Goal: Transaction & Acquisition: Register for event/course

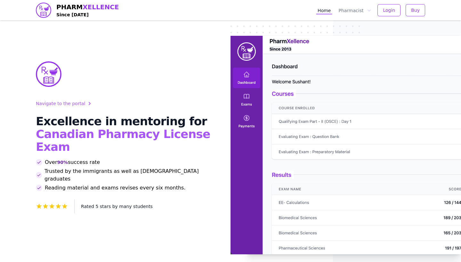
click at [327, 12] on link "Home" at bounding box center [324, 10] width 16 height 8
click at [334, 8] on span "Buy" at bounding box center [415, 10] width 9 height 6
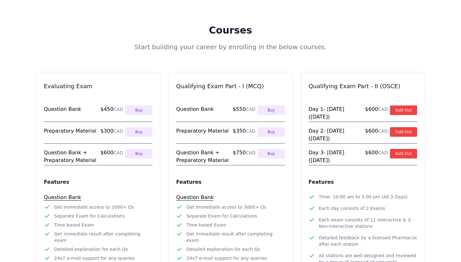
scroll to position [301, 0]
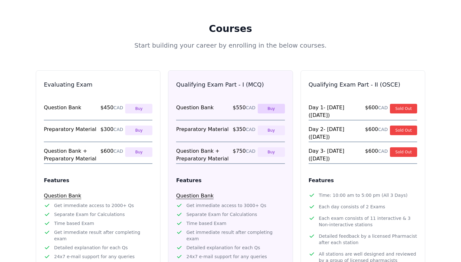
click at [273, 100] on button "Buy" at bounding box center [271, 109] width 27 height 10
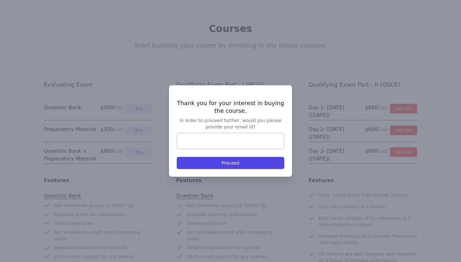
click at [211, 100] on input "Email" at bounding box center [231, 141] width 108 height 17
type input "*"
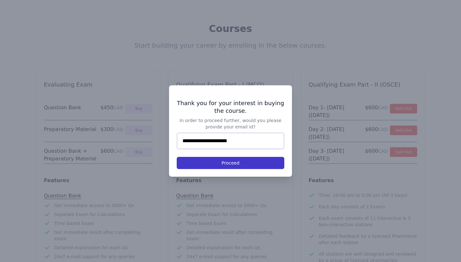
type input "**********"
click at [210, 100] on button "Proceed" at bounding box center [231, 163] width 108 height 12
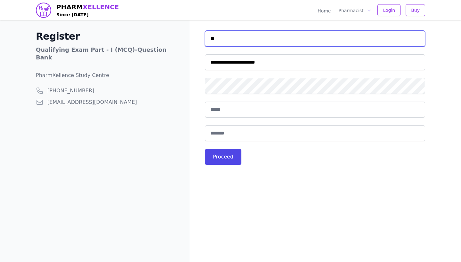
type input "*"
type input "**********"
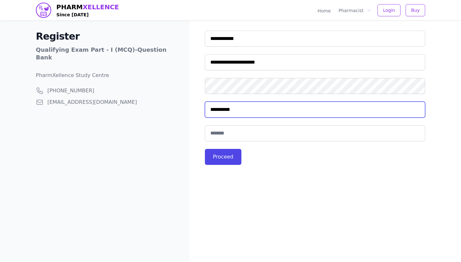
type input "**********"
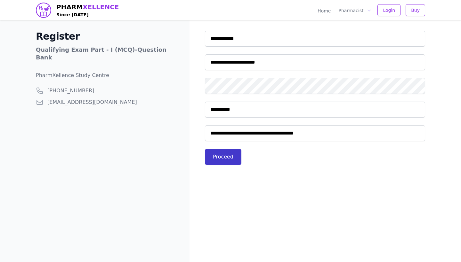
click at [237, 100] on button "Proceed" at bounding box center [223, 157] width 36 height 16
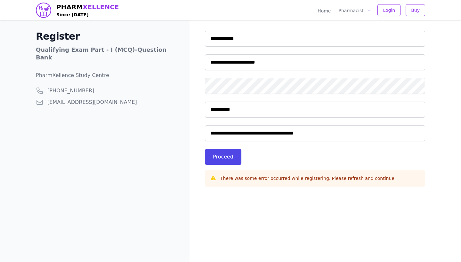
click at [85, 99] on div "Register Qualifying Exam Part - I (MCQ) - Question Bank PharmXellence Study Cen…" at bounding box center [108, 131] width 164 height 262
click at [78, 99] on span "[EMAIL_ADDRESS][DOMAIN_NAME]" at bounding box center [92, 103] width 90 height 8
click at [66, 100] on div "Register Qualifying Exam Part - I (MCQ) - Question Bank PharmXellence Study Cen…" at bounding box center [108, 131] width 164 height 262
click at [217, 100] on div "There was some error occurred while registering. Please refresh and continue" at bounding box center [315, 178] width 210 height 6
click at [231, 100] on button "Proceed" at bounding box center [223, 157] width 36 height 16
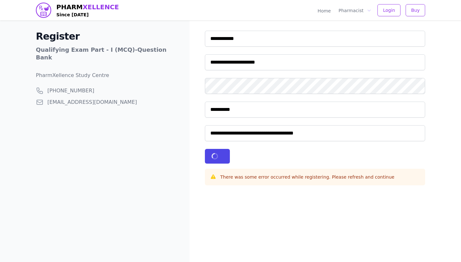
click at [86, 87] on span "+1 (403) 891-8791" at bounding box center [70, 91] width 47 height 8
click at [63, 99] on span "[EMAIL_ADDRESS][DOMAIN_NAME]" at bounding box center [92, 103] width 90 height 8
click at [26, 27] on div "Register Qualifying Exam Part - I (MCQ) - Question Bank PharmXellence Study Cen…" at bounding box center [108, 131] width 164 height 262
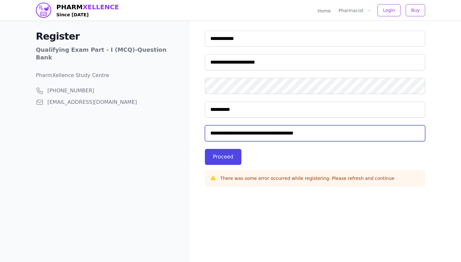
click at [300, 100] on input "**********" at bounding box center [315, 133] width 220 height 16
type input "**********"
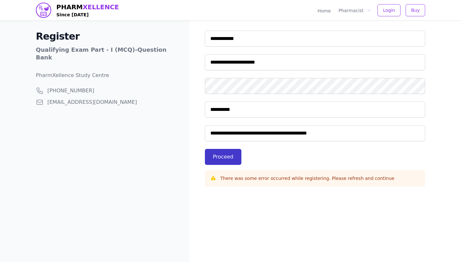
click at [216, 100] on button "Proceed" at bounding box center [223, 157] width 36 height 16
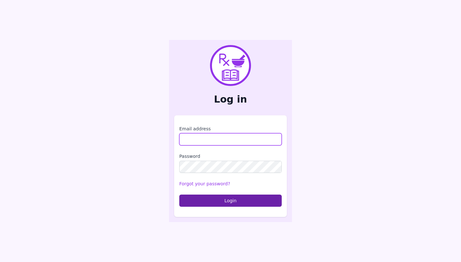
type input "**********"
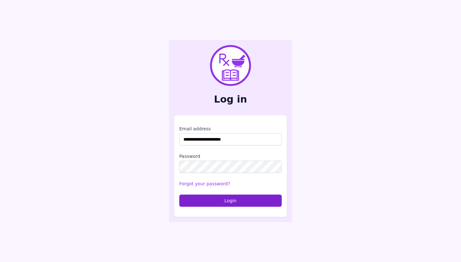
click at [217, 204] on button "Login" at bounding box center [230, 201] width 102 height 12
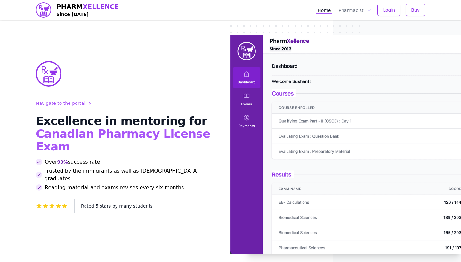
scroll to position [3, 0]
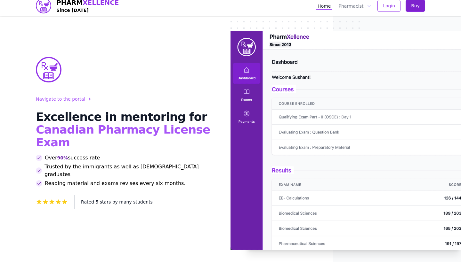
click at [415, 1] on button "Buy" at bounding box center [416, 6] width 20 height 12
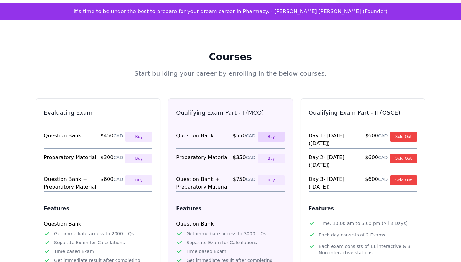
click at [272, 132] on button "Buy" at bounding box center [271, 137] width 27 height 10
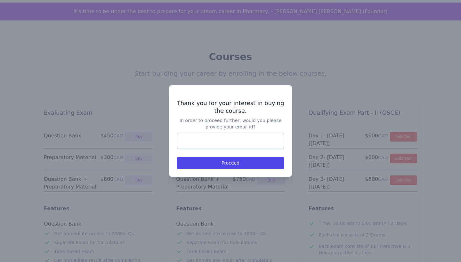
click at [245, 199] on div at bounding box center [230, 131] width 461 height 262
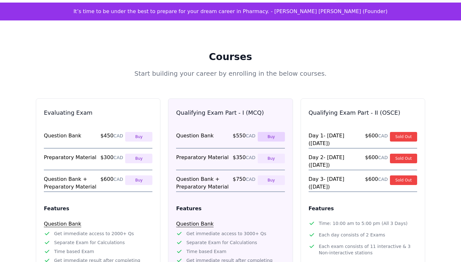
click at [275, 132] on button "Buy" at bounding box center [271, 137] width 27 height 10
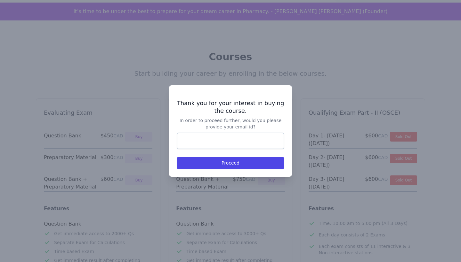
click at [312, 79] on div at bounding box center [230, 131] width 461 height 262
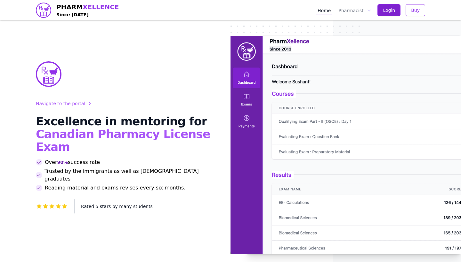
click at [393, 15] on button "Login" at bounding box center [388, 10] width 23 height 12
click at [368, 12] on icon "button" at bounding box center [369, 10] width 6 height 6
click at [425, 27] on div at bounding box center [448, 145] width 230 height 260
click at [245, 110] on img at bounding box center [345, 145] width 230 height 219
drag, startPoint x: 250, startPoint y: 68, endPoint x: 250, endPoint y: 63, distance: 4.2
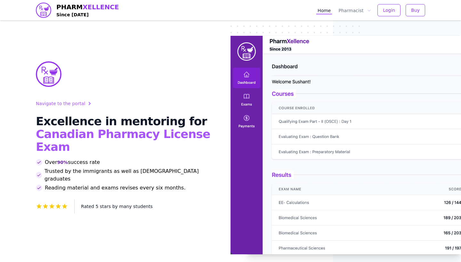
click at [250, 68] on img at bounding box center [345, 145] width 230 height 219
click at [247, 43] on img at bounding box center [345, 145] width 230 height 219
click at [247, 45] on img at bounding box center [345, 145] width 230 height 219
click at [415, 7] on span "Buy" at bounding box center [415, 10] width 9 height 6
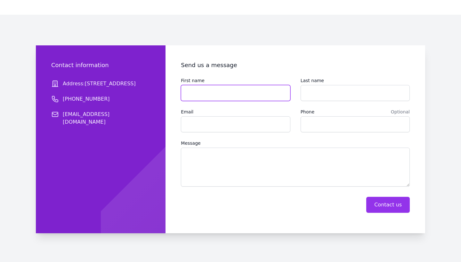
scroll to position [996, 0]
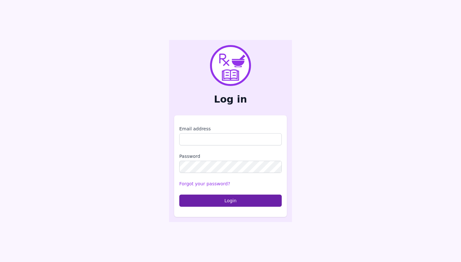
click at [245, 183] on div "Forgot your password?" at bounding box center [230, 184] width 102 height 6
